Goal: Use online tool/utility: Use online tool/utility

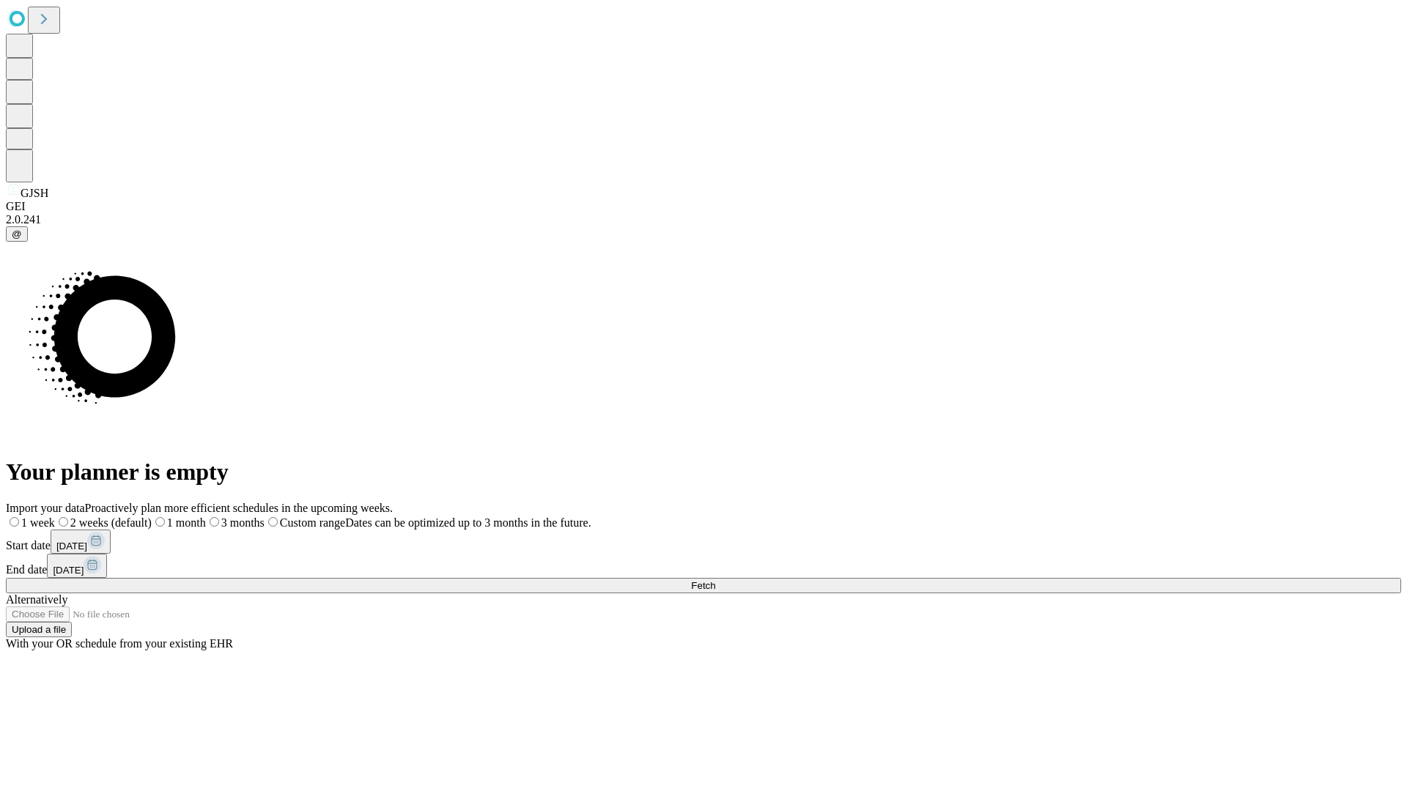
click at [715, 580] on span "Fetch" at bounding box center [703, 585] width 24 height 11
